Goal: Task Accomplishment & Management: Manage account settings

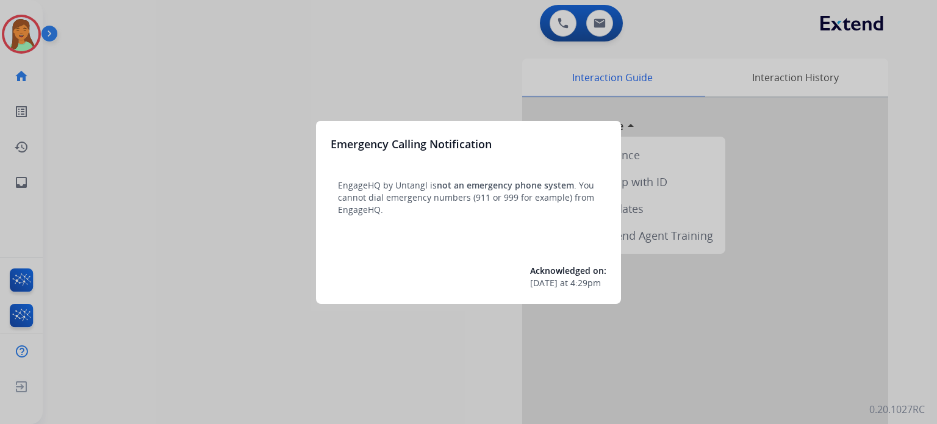
click at [217, 400] on div at bounding box center [468, 212] width 937 height 424
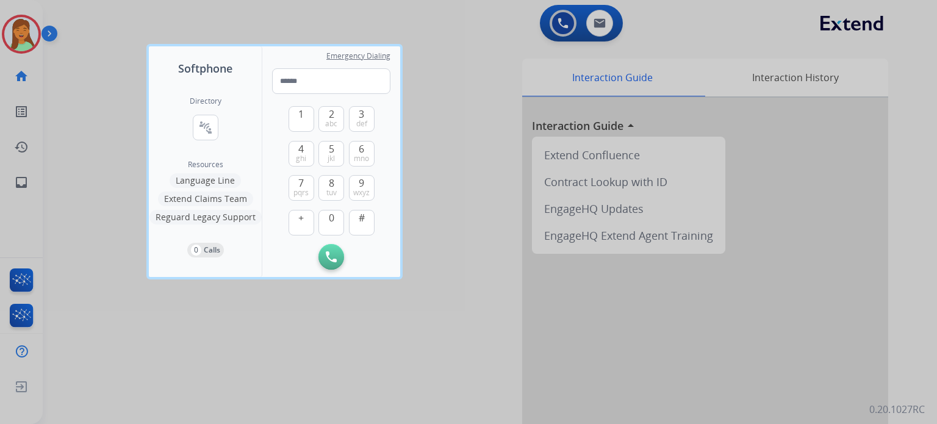
click at [220, 370] on div at bounding box center [468, 212] width 937 height 424
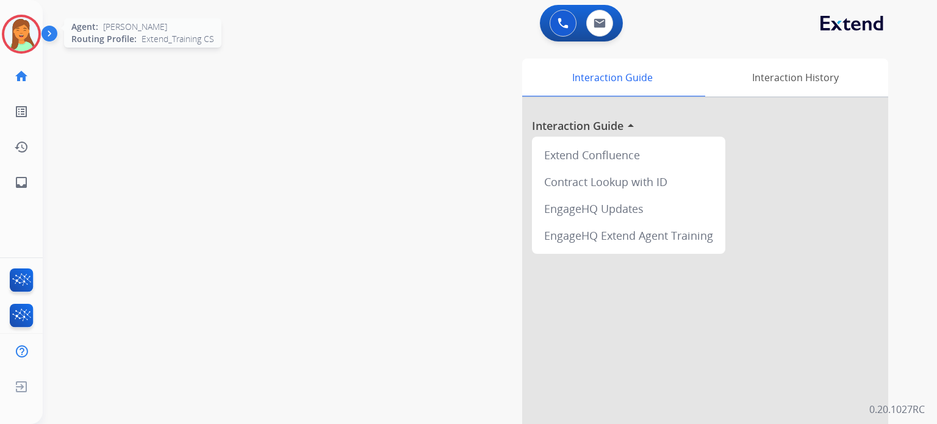
click at [18, 38] on img at bounding box center [21, 34] width 34 height 34
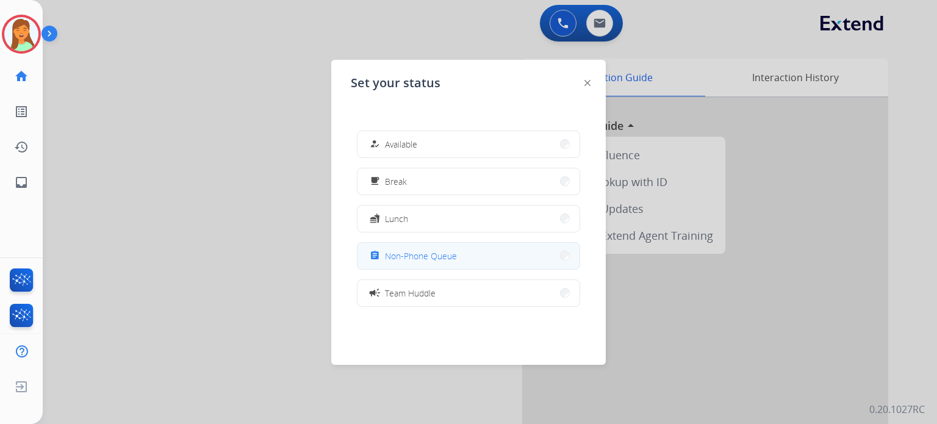
click at [425, 264] on button "assignment Non-Phone Queue" at bounding box center [469, 256] width 222 height 26
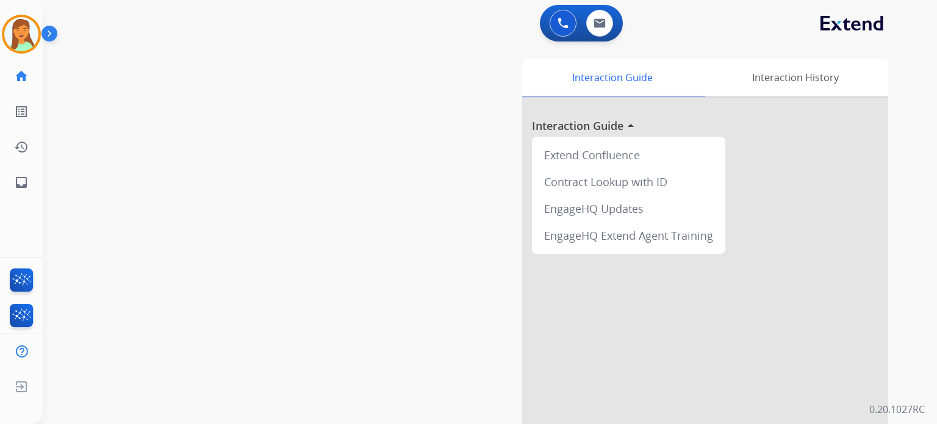
click at [293, 257] on div "swap_horiz Break voice bridge close_fullscreen Connect 3-Way Call merge_type Se…" at bounding box center [475, 298] width 865 height 509
